Goal: Transaction & Acquisition: Obtain resource

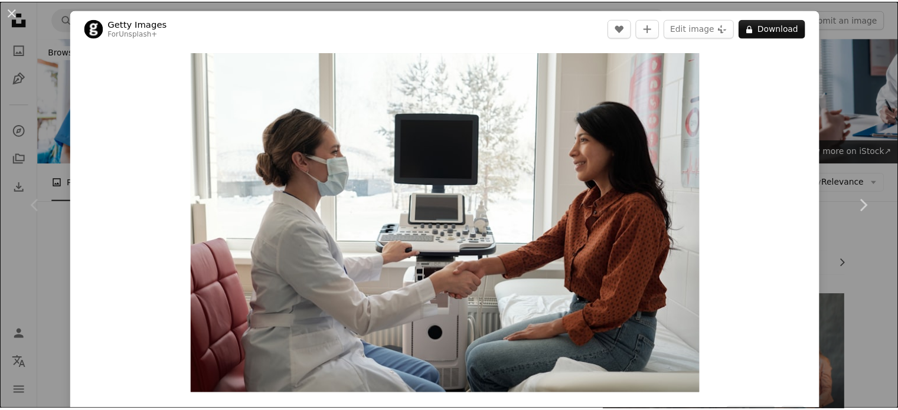
scroll to position [177, 0]
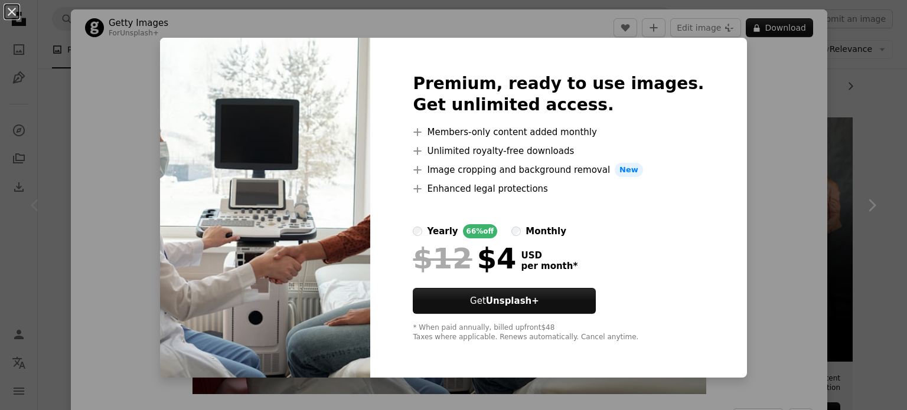
click at [175, 8] on div "An X shape Premium, ready to use images. Get unlimited access. A plus sign Memb…" at bounding box center [453, 205] width 907 height 410
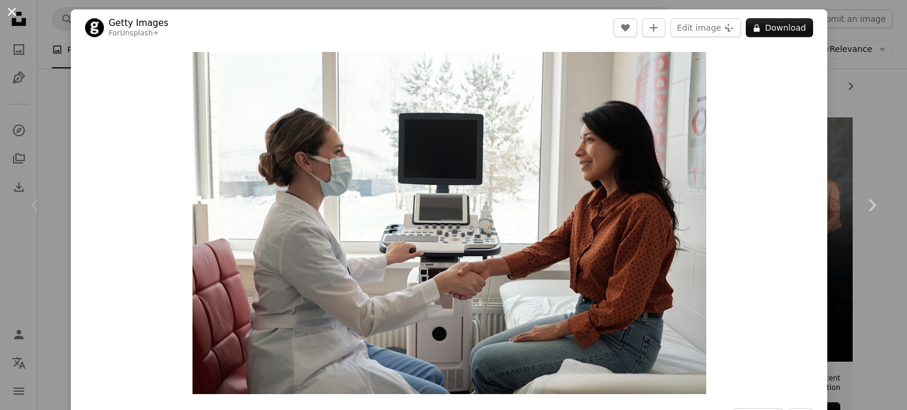
click at [14, 13] on button "An X shape" at bounding box center [12, 12] width 14 height 14
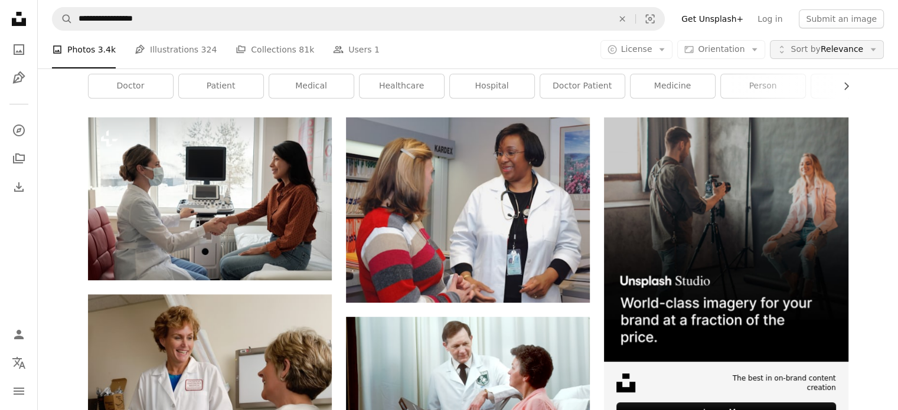
click at [840, 46] on span "Sort by Relevance" at bounding box center [826, 50] width 73 height 12
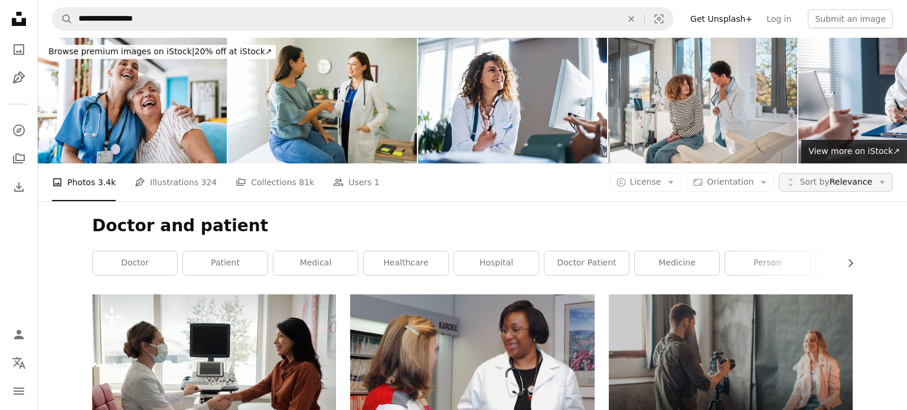
scroll to position [177, 0]
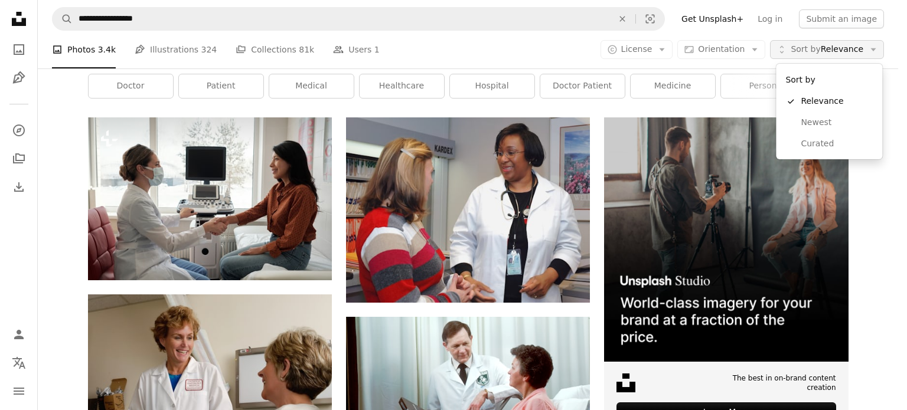
click at [840, 47] on span "Sort by Relevance" at bounding box center [826, 50] width 73 height 12
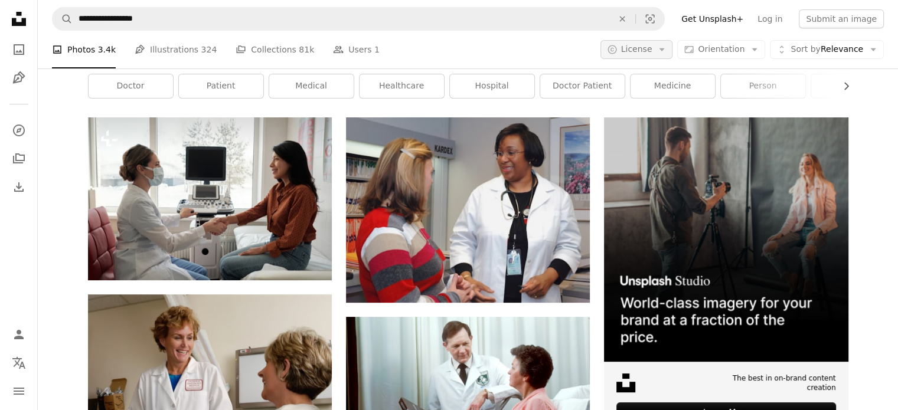
scroll to position [0, 0]
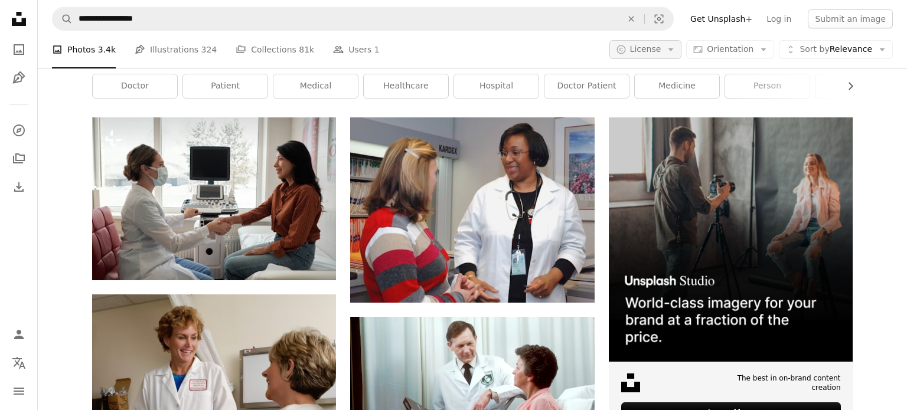
click at [635, 55] on button "A copyright icon © License Arrow down" at bounding box center [645, 49] width 73 height 19
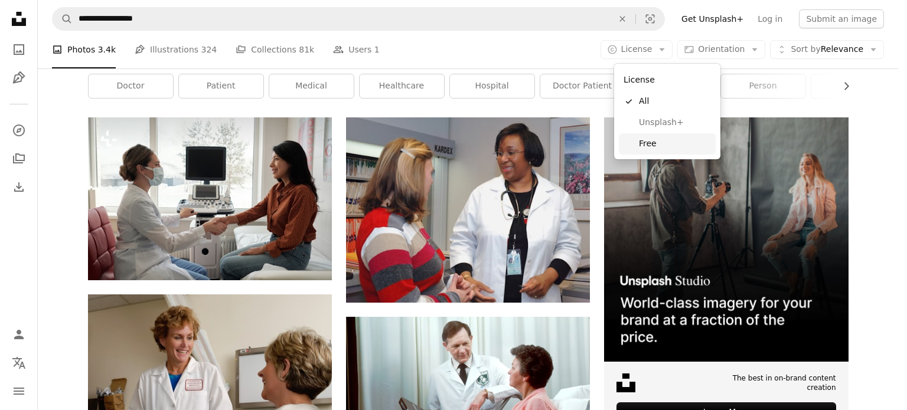
click at [647, 149] on span "Free" at bounding box center [675, 144] width 72 height 12
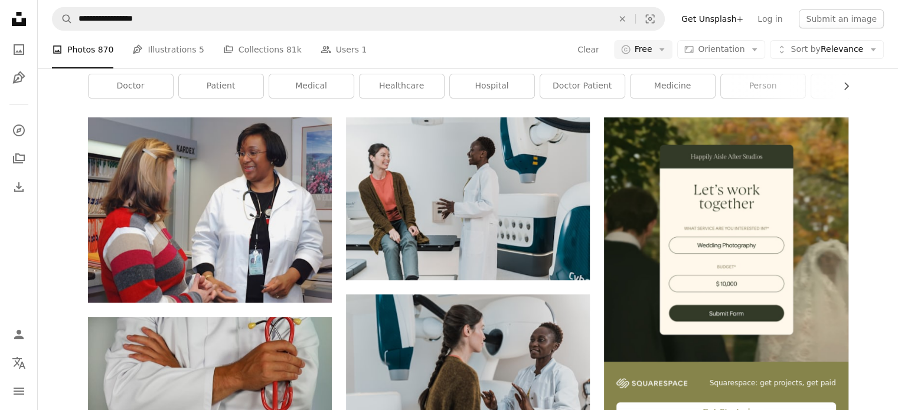
scroll to position [1948, 0]
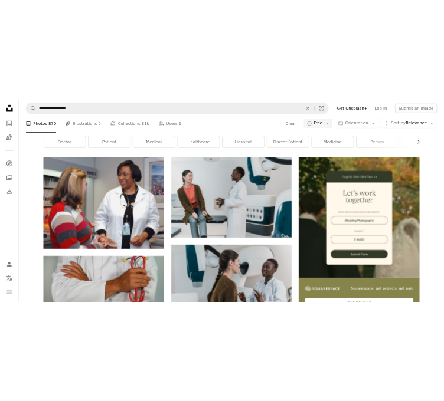
scroll to position [0, 0]
